Goal: Transaction & Acquisition: Subscribe to service/newsletter

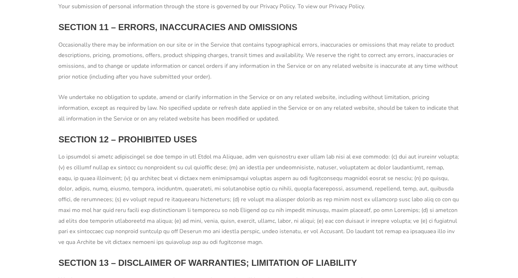
scroll to position [1671, 0]
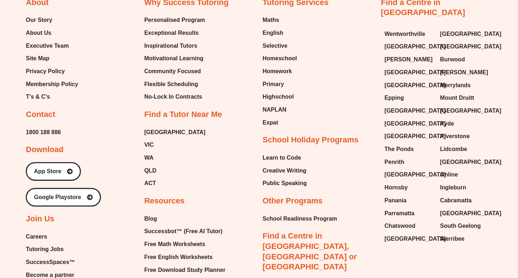
scroll to position [2844, 0]
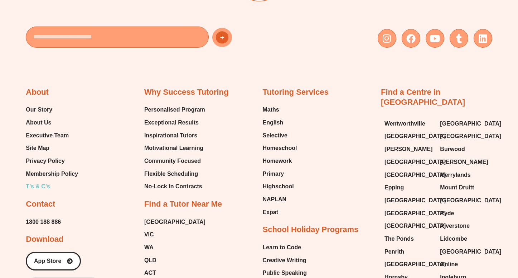
click at [34, 181] on span "T’s & C’s" at bounding box center [38, 186] width 24 height 11
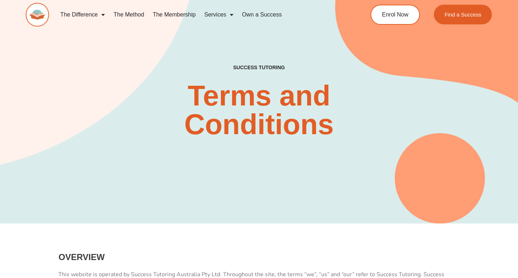
click at [126, 17] on link "The Method" at bounding box center [128, 14] width 39 height 16
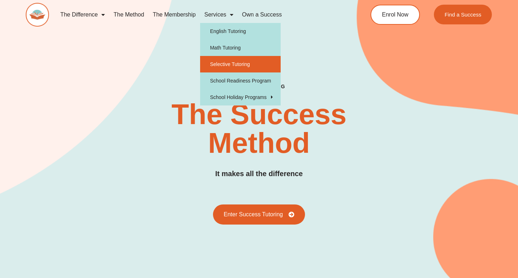
click at [211, 68] on link "Selective Tutoring" at bounding box center [240, 64] width 81 height 16
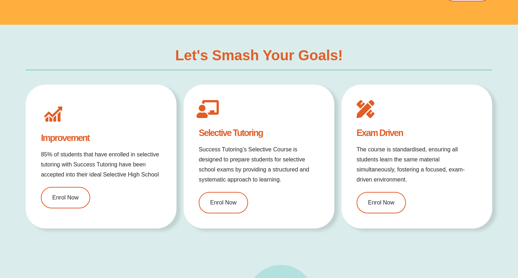
type input "*"
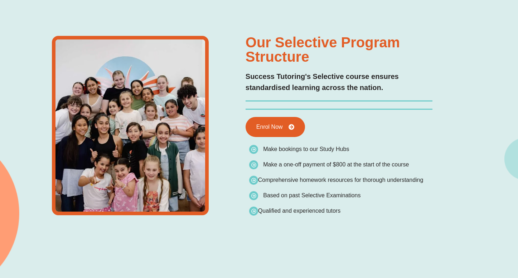
type input "*"
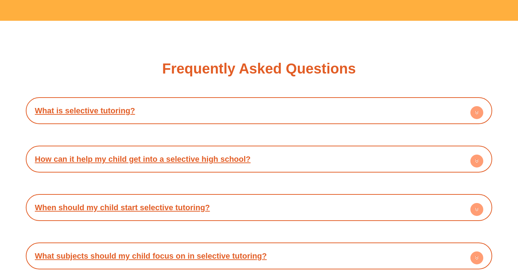
scroll to position [2193, 0]
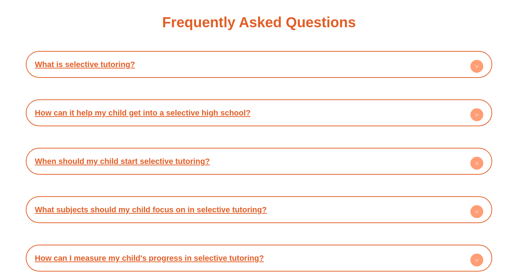
drag, startPoint x: 190, startPoint y: 114, endPoint x: 0, endPoint y: 150, distance: 193.6
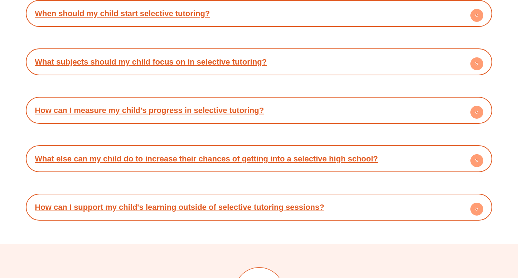
scroll to position [2417, 0]
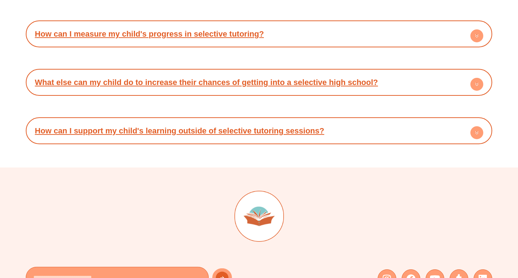
click at [276, 131] on link "How can I support my child's learning outside of selective tutoring sessions?" at bounding box center [179, 130] width 289 height 9
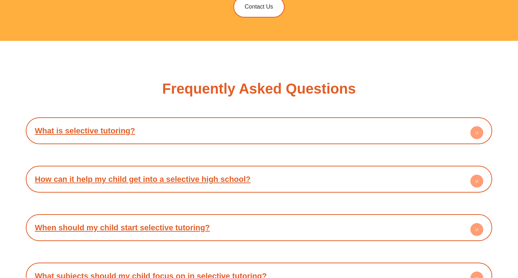
scroll to position [2059, 0]
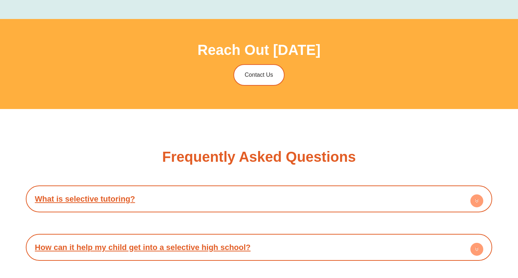
click at [91, 199] on link "What is selective tutoring?" at bounding box center [85, 198] width 100 height 9
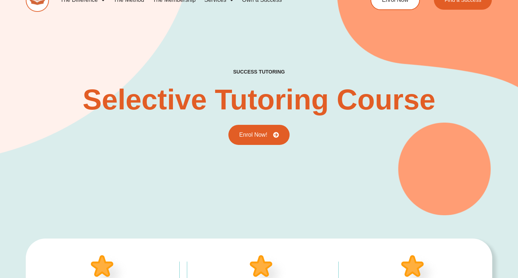
scroll to position [0, 0]
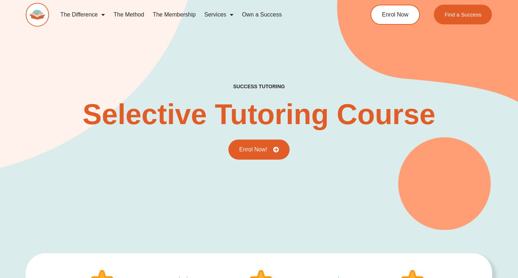
click at [174, 12] on link "The Membership" at bounding box center [175, 14] width 52 height 16
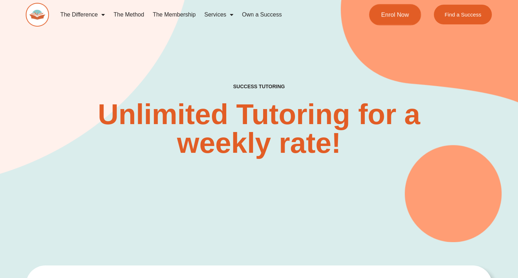
click at [381, 18] on span "Enrol Now" at bounding box center [395, 14] width 28 height 6
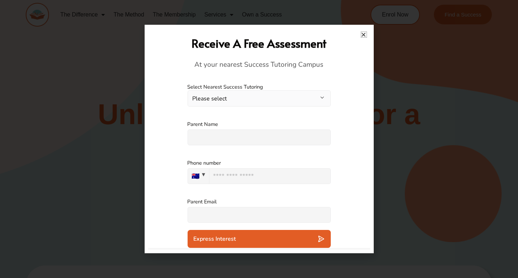
click at [361, 37] on icon "Close" at bounding box center [363, 34] width 5 height 5
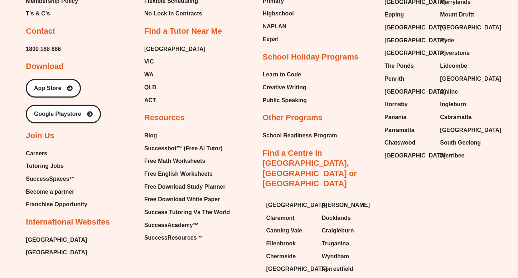
scroll to position [1901, 0]
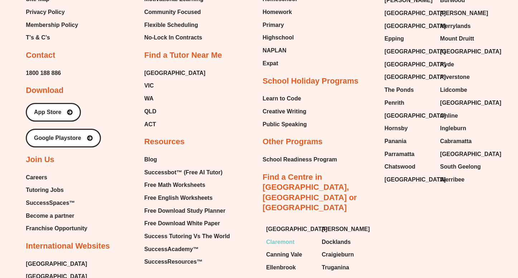
click at [284, 236] on span "Claremont" at bounding box center [280, 241] width 28 height 11
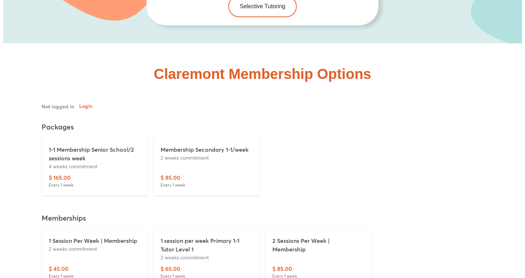
scroll to position [1790, 0]
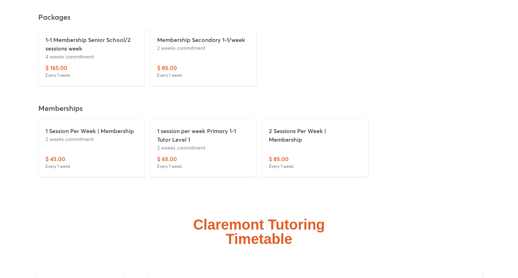
click at [175, 44] on p "2 weeks commitment" at bounding box center [204, 48] width 92 height 8
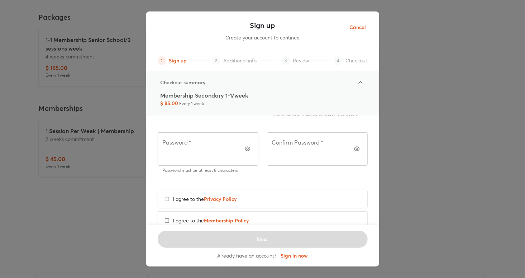
scroll to position [121, 0]
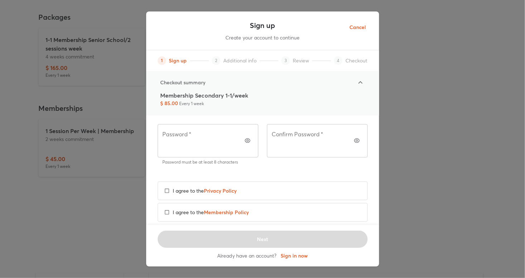
click at [231, 208] on span "Membership Policy" at bounding box center [226, 211] width 45 height 7
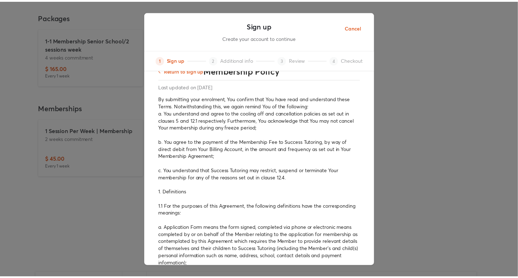
scroll to position [0, 0]
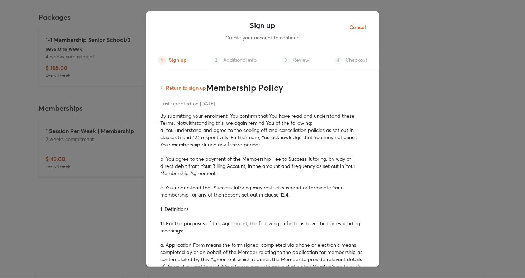
click at [161, 115] on div "By submitting your enrolment, You confirm that You have read and understand the…" at bounding box center [262, 119] width 204 height 14
click at [361, 25] on span "Cancel" at bounding box center [358, 27] width 16 height 9
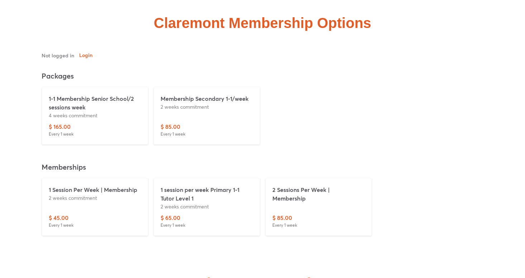
scroll to position [1701, 0]
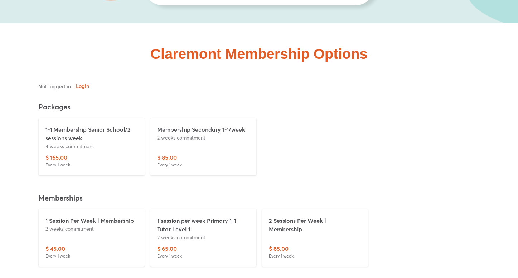
click at [236, 233] on p "2 weeks commitment" at bounding box center [204, 237] width 92 height 8
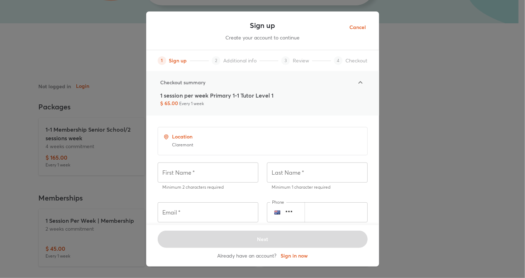
scroll to position [121, 0]
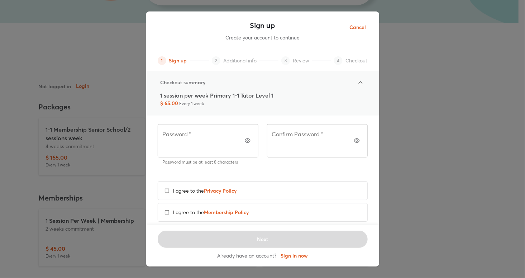
click at [243, 208] on span "Membership Policy" at bounding box center [226, 211] width 45 height 7
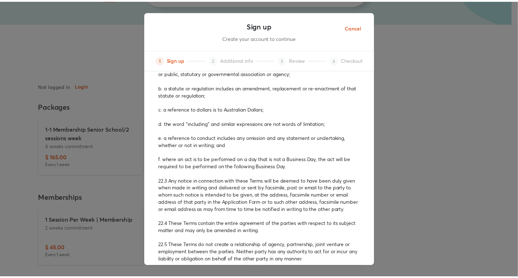
scroll to position [2706, 0]
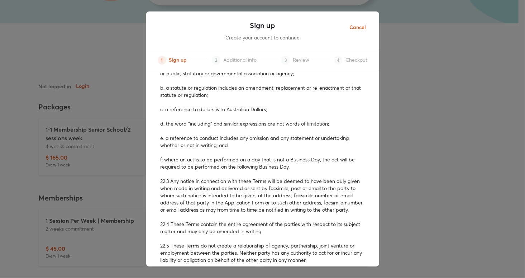
drag, startPoint x: 160, startPoint y: 117, endPoint x: 403, endPoint y: 275, distance: 289.4
click at [403, 275] on div "Sign up Create your account to continue 1 Sign up 2 Additional info 3 Review 4 …" at bounding box center [262, 139] width 525 height 278
click at [359, 28] on span "Cancel" at bounding box center [358, 27] width 16 height 9
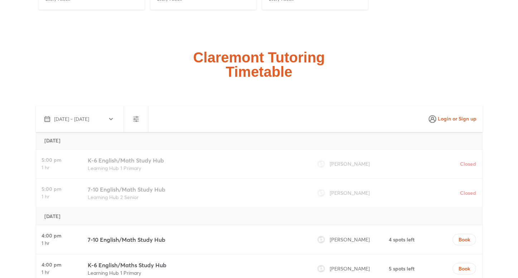
scroll to position [2014, 0]
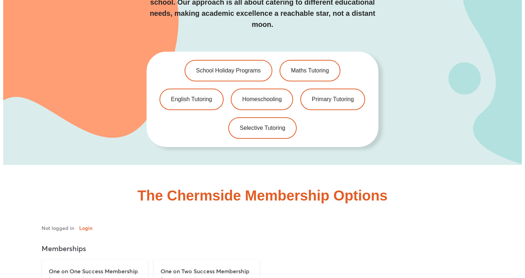
scroll to position [1656, 0]
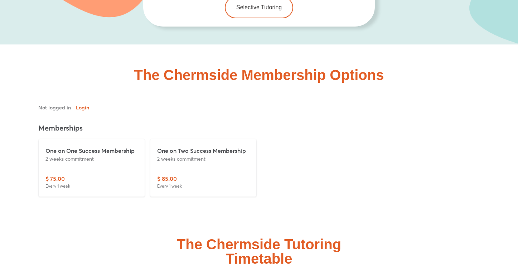
click at [205, 146] on div "One on Two Success Membership 2 weeks commitment" at bounding box center [204, 160] width 92 height 28
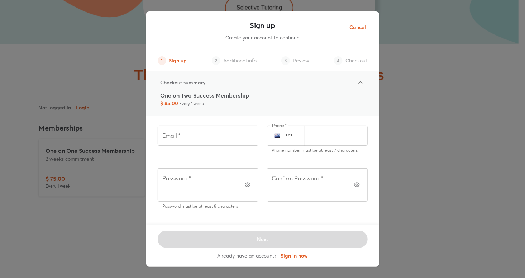
scroll to position [121, 0]
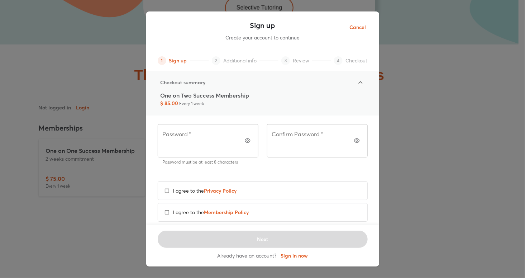
click at [229, 208] on span "Membership Policy" at bounding box center [226, 211] width 45 height 7
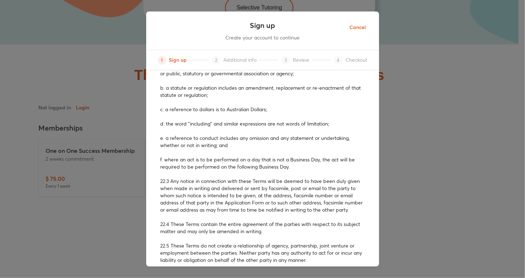
scroll to position [2720, 0]
drag, startPoint x: 161, startPoint y: 129, endPoint x: 307, endPoint y: 294, distance: 220.0
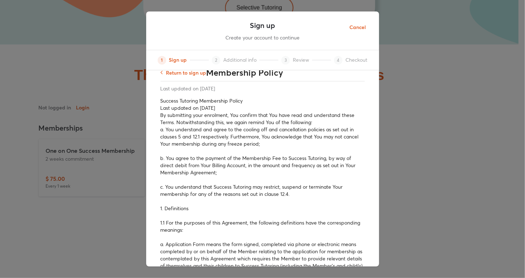
scroll to position [0, 0]
